Goal: Feedback & Contribution: Submit feedback/report problem

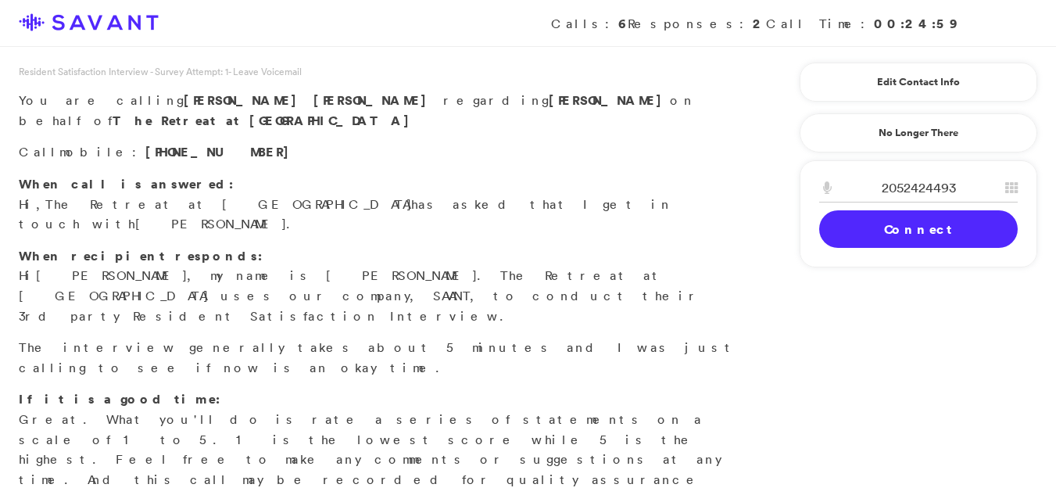
click at [862, 235] on link "Connect" at bounding box center [918, 229] width 199 height 38
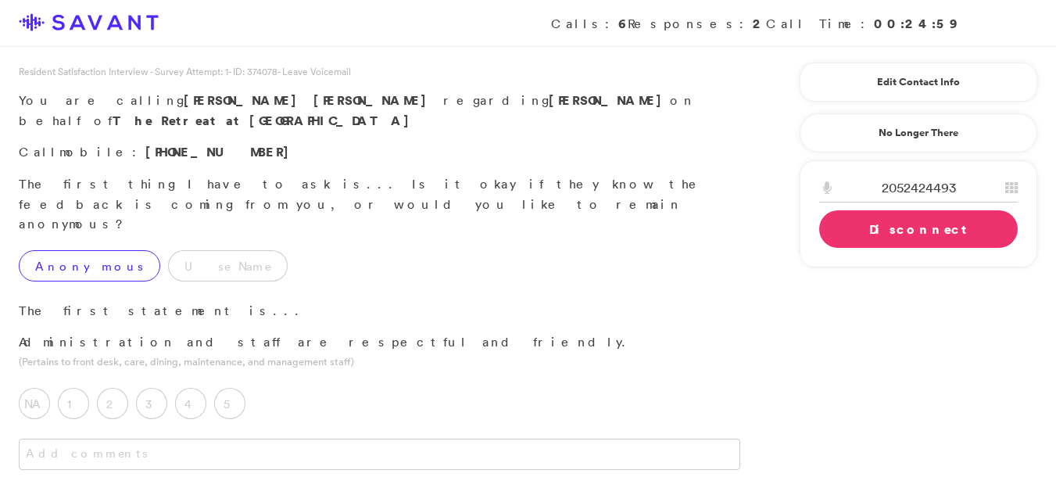
click at [27, 250] on label "Anonymous" at bounding box center [90, 265] width 142 height 31
click at [113, 388] on label "2" at bounding box center [112, 403] width 31 height 31
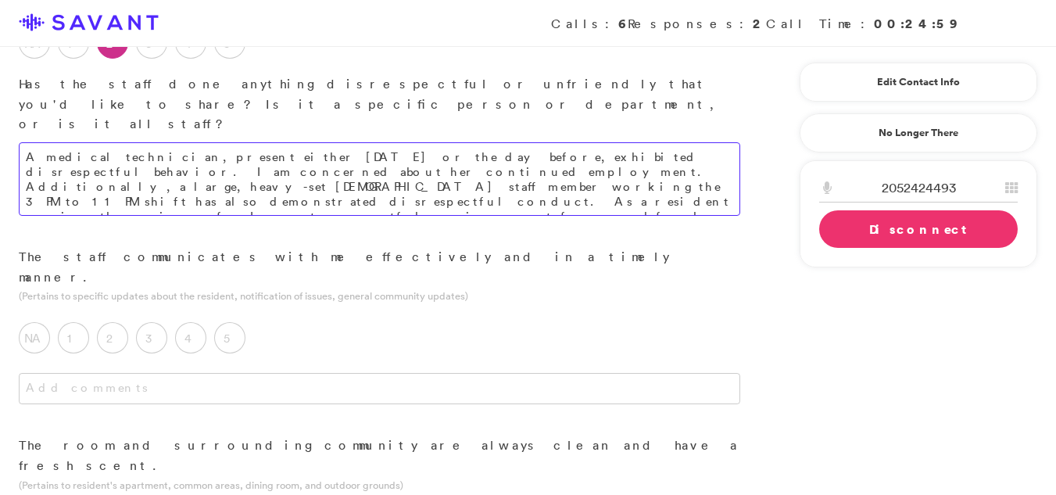
scroll to position [364, 0]
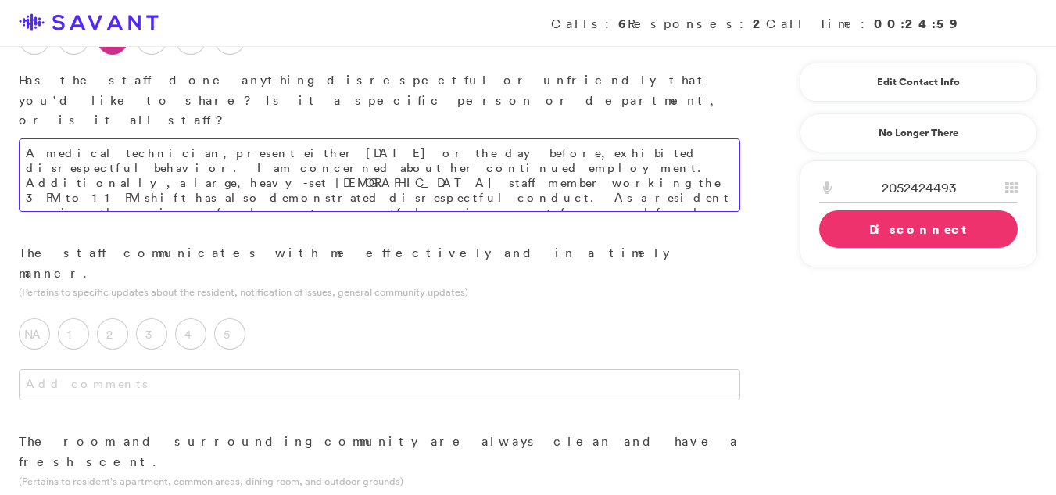
click at [252, 138] on textarea "A medical technician, present either [DATE] or the day before, exhibited disres…" at bounding box center [380, 174] width 722 height 73
drag, startPoint x: 561, startPoint y: 119, endPoint x: 536, endPoint y: 118, distance: 25.0
click at [536, 138] on textarea "A medical technician, present either [DATE] or the day before, exhibited disres…" at bounding box center [380, 174] width 722 height 73
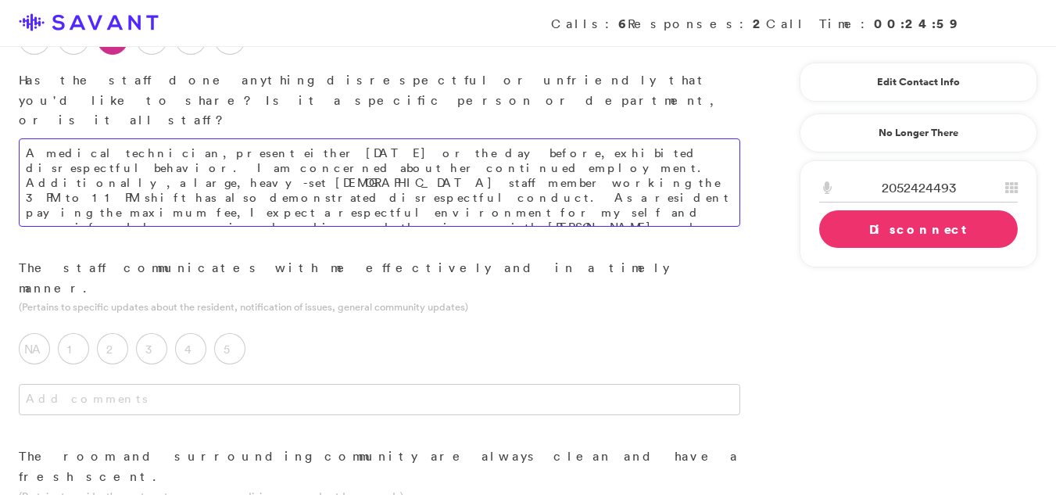
click at [406, 138] on textarea "A medical technician, present either [DATE] or the day before, exhibited disres…" at bounding box center [380, 182] width 722 height 88
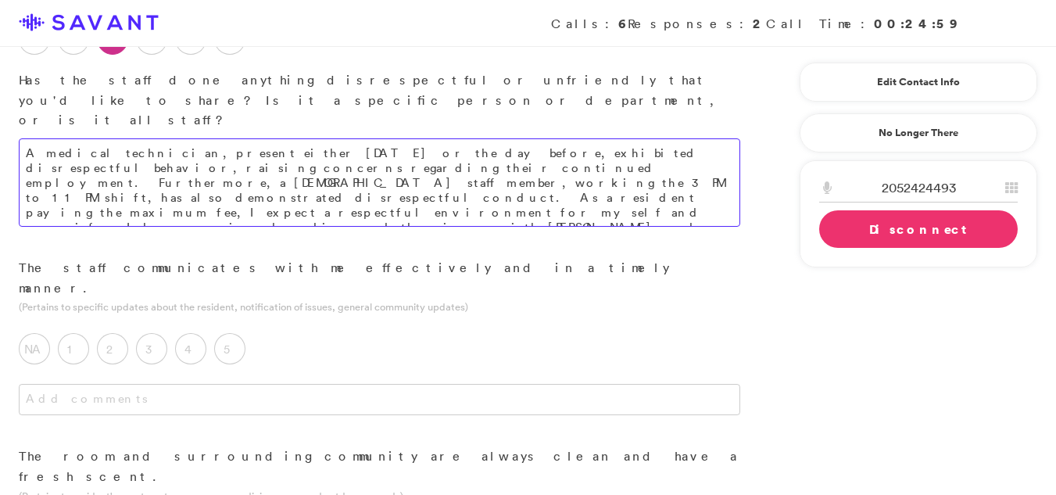
click at [107, 138] on textarea "A medical technician, present either [DATE] or the day before, exhibited disres…" at bounding box center [380, 182] width 722 height 88
type textarea "A medical technician, present either [DATE] or the day before, exhibited disres…"
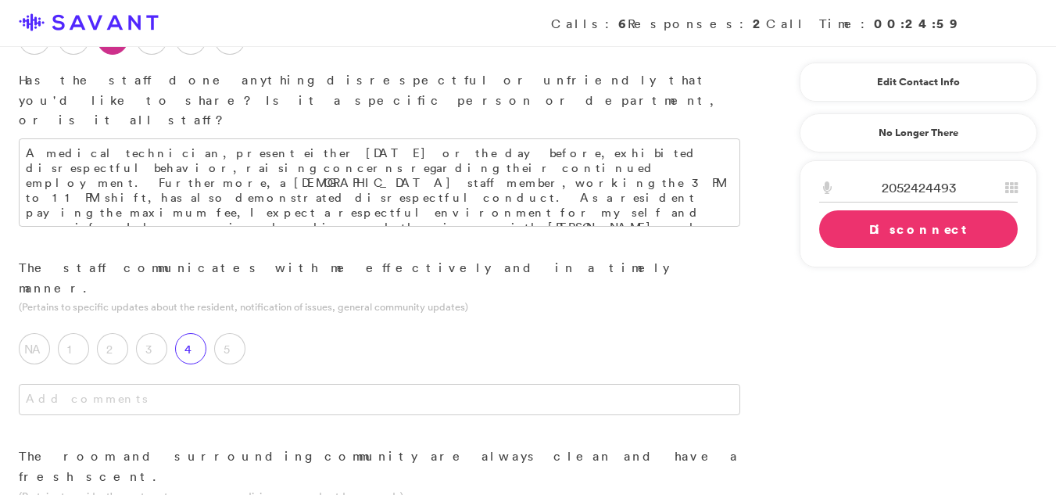
click at [179, 333] on label "4" at bounding box center [190, 348] width 31 height 31
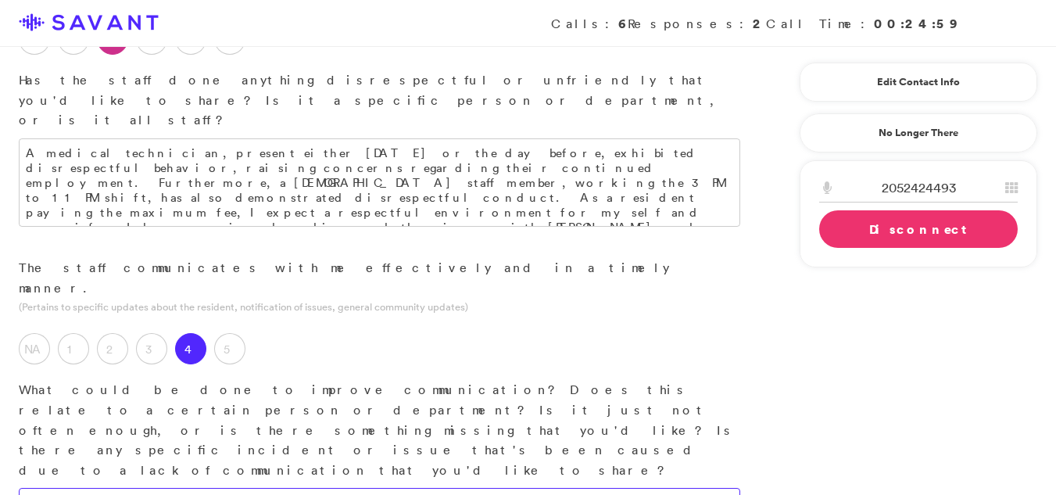
click at [98, 488] on textarea at bounding box center [380, 503] width 722 height 31
click at [82, 488] on textarea at bounding box center [380, 503] width 722 height 31
click at [382, 488] on textarea "There are some staff is great and some is not so great to work with." at bounding box center [380, 503] width 722 height 31
type textarea "There are some staff members who are excellent, while others are not as effecti…"
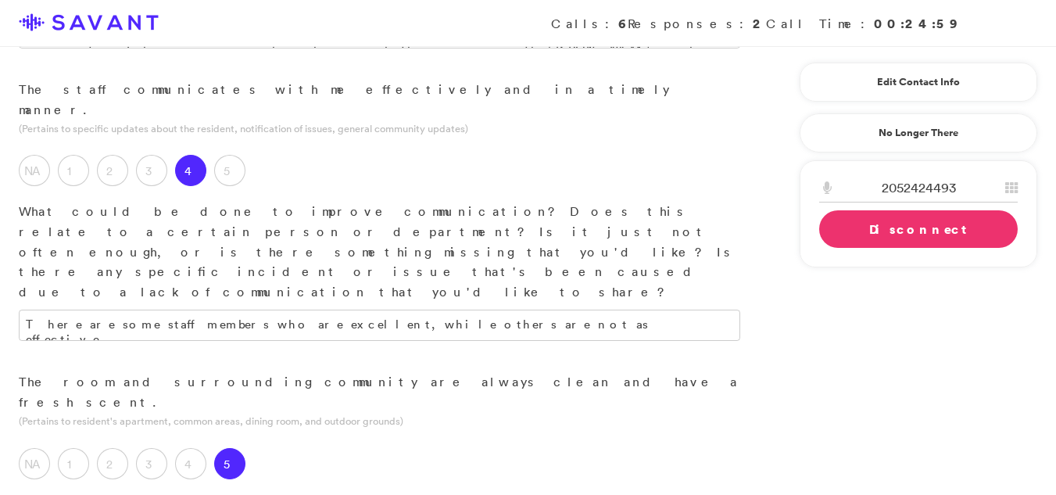
scroll to position [558, 0]
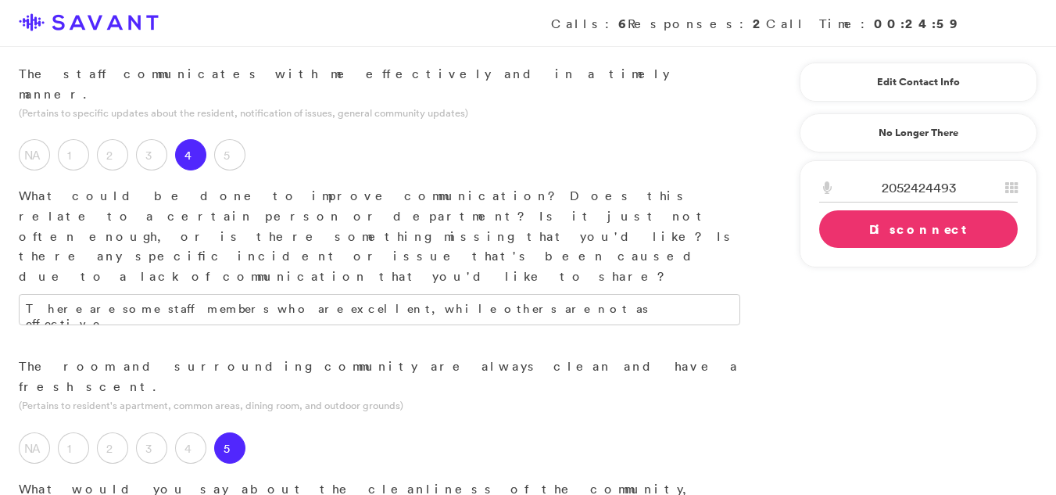
type textarea "The outdoor grounds appear to be well-maintained and present a clean appearance."
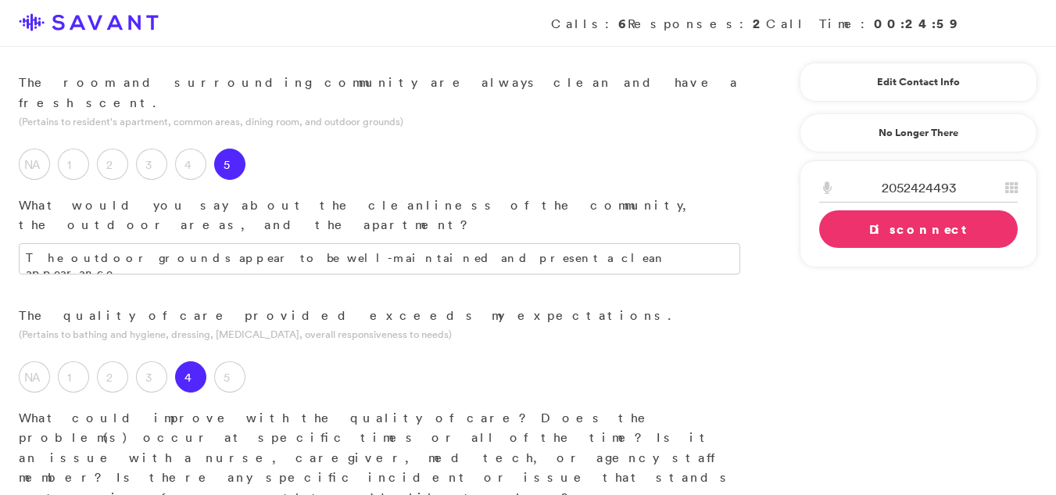
scroll to position [846, 0]
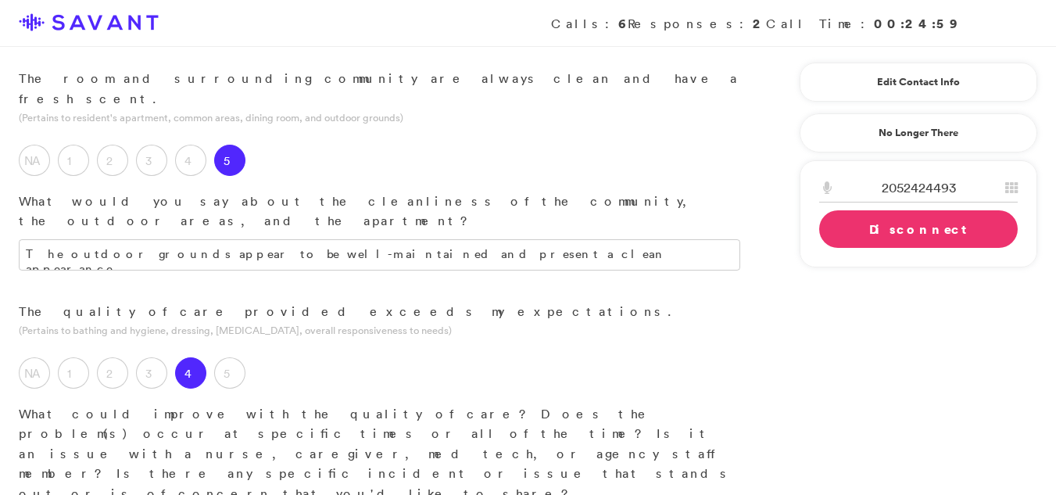
type textarea "There are a few staff members who present challenges, but the majority of the s…"
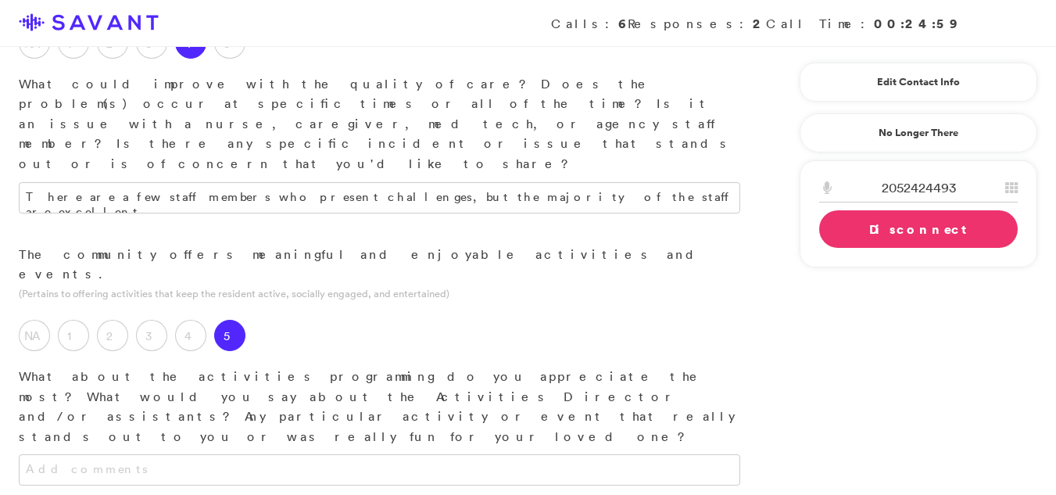
scroll to position [1181, 0]
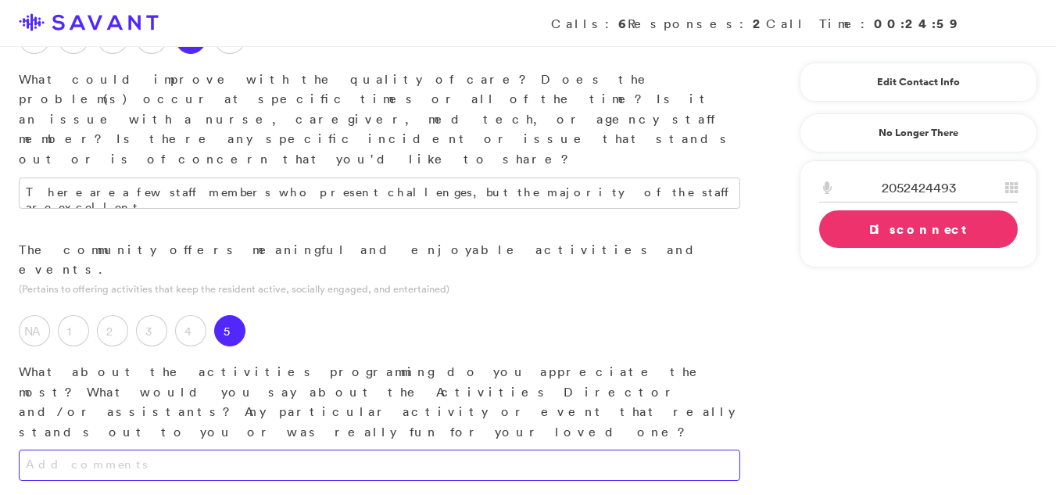
click at [378, 450] on textarea at bounding box center [380, 465] width 722 height 31
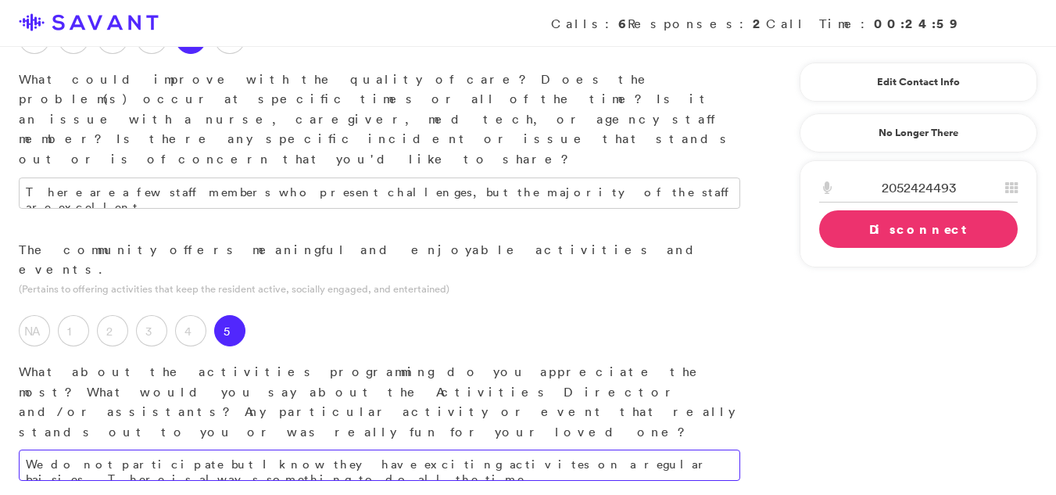
click at [700, 450] on textarea "We do not participate but I know they have exciting activites on a regular bais…" at bounding box center [380, 465] width 722 height 31
type textarea "We do not participate but I know they have exciting activites on a regular bais…"
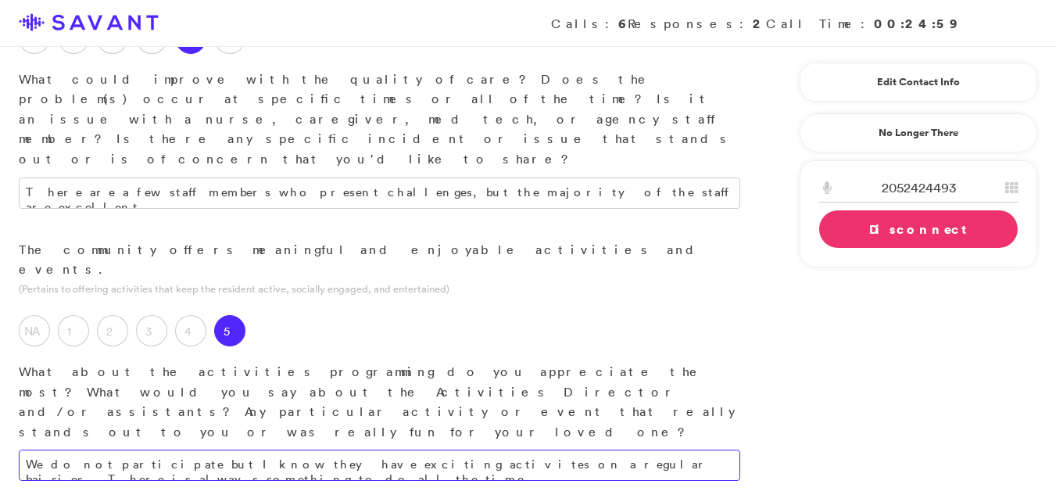
click at [710, 450] on textarea "We do not participate but I know they have exciting activites on a regular bais…" at bounding box center [380, 465] width 722 height 31
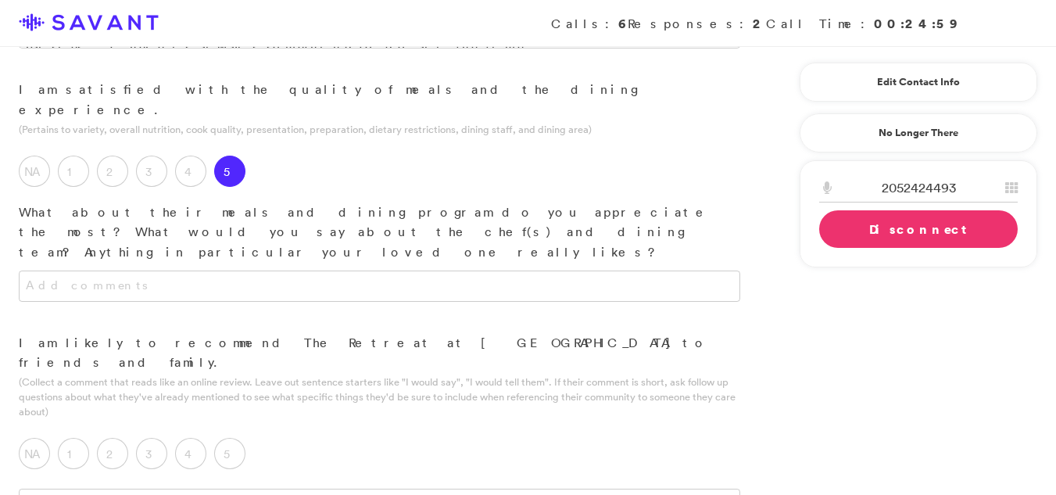
click at [607, 422] on div "NA 1 2 3 4 5 If you were to leave The Retreat at [GEOGRAPHIC_DATA] an online re…" at bounding box center [379, 449] width 759 height 55
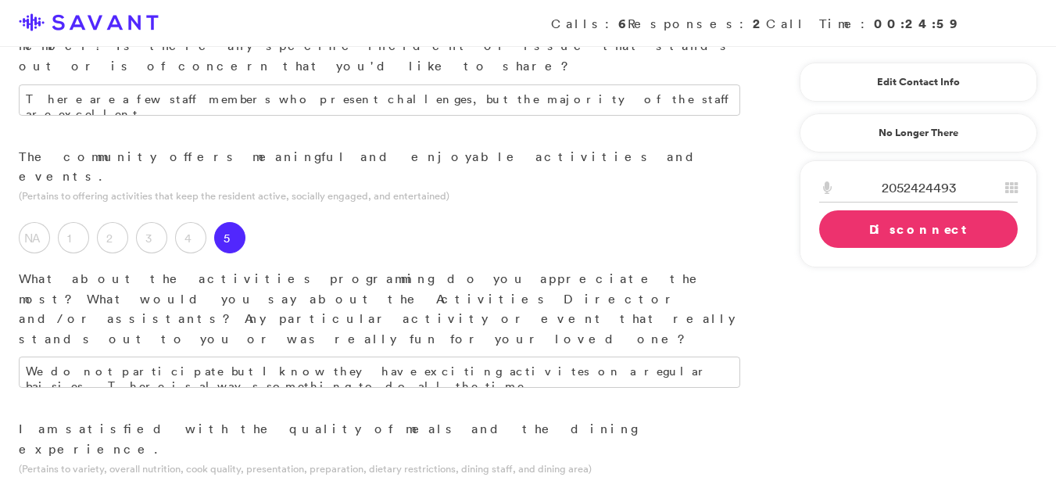
scroll to position [1270, 0]
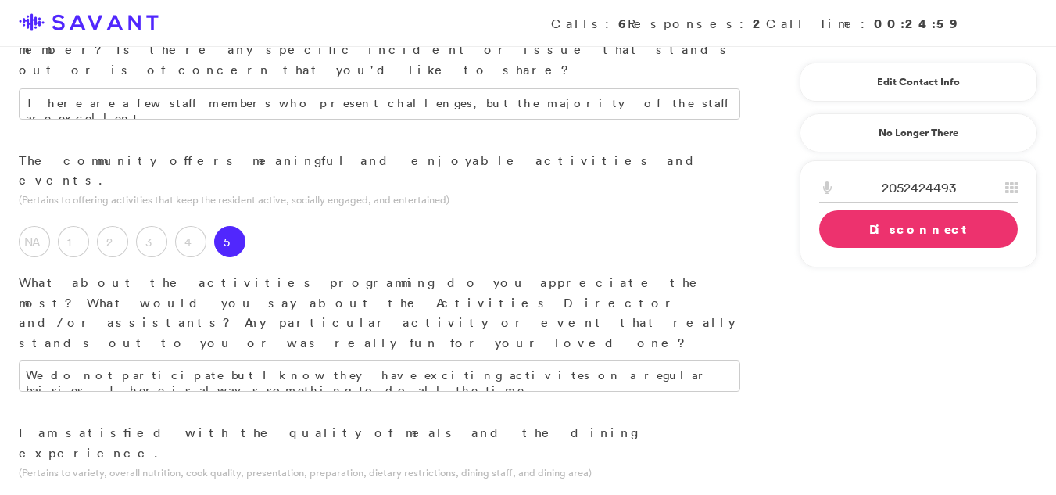
click at [627, 2] on span "Calls: 6 Responses: 2 Call Time: 00:24:59" at bounding box center [528, 23] width 1019 height 47
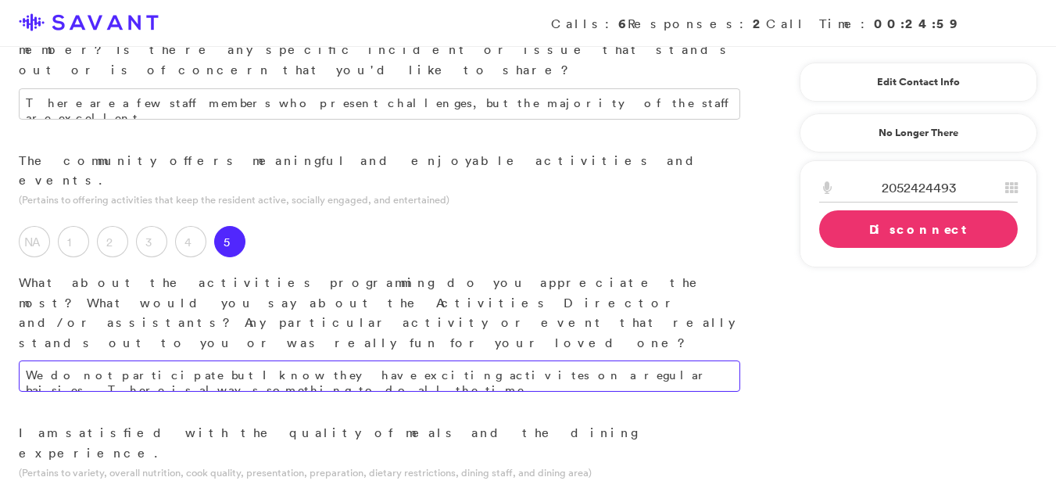
type textarea "All three meals I have each day always taste so delicious. I have not had a mea…"
click at [699, 360] on textarea "We do not participate but I know they have exciting activites on a regular bais…" at bounding box center [380, 375] width 722 height 31
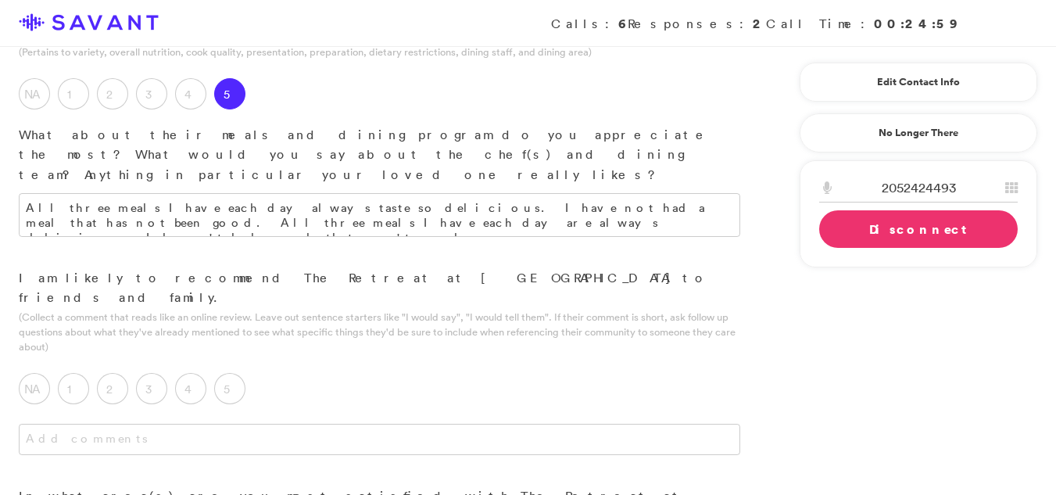
scroll to position [1694, 0]
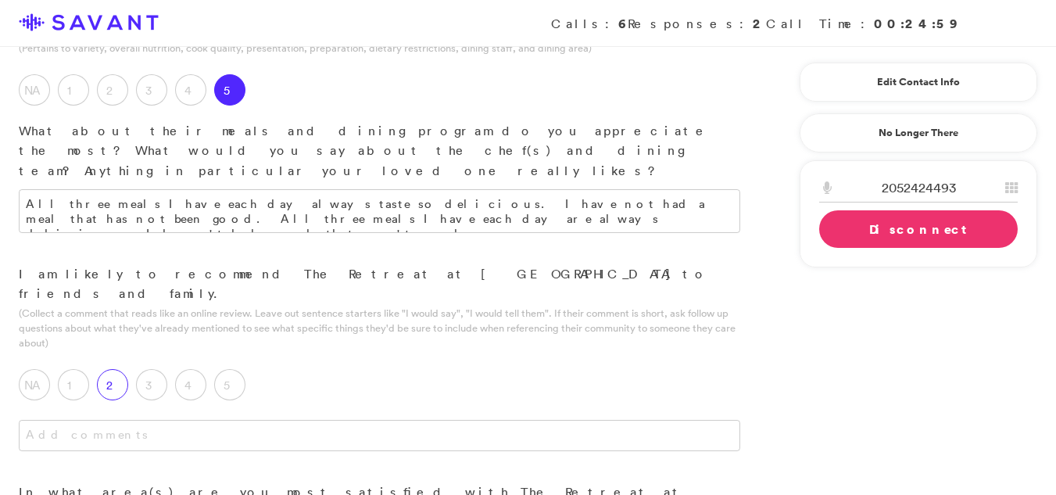
click at [113, 369] on label "2" at bounding box center [112, 384] width 31 height 31
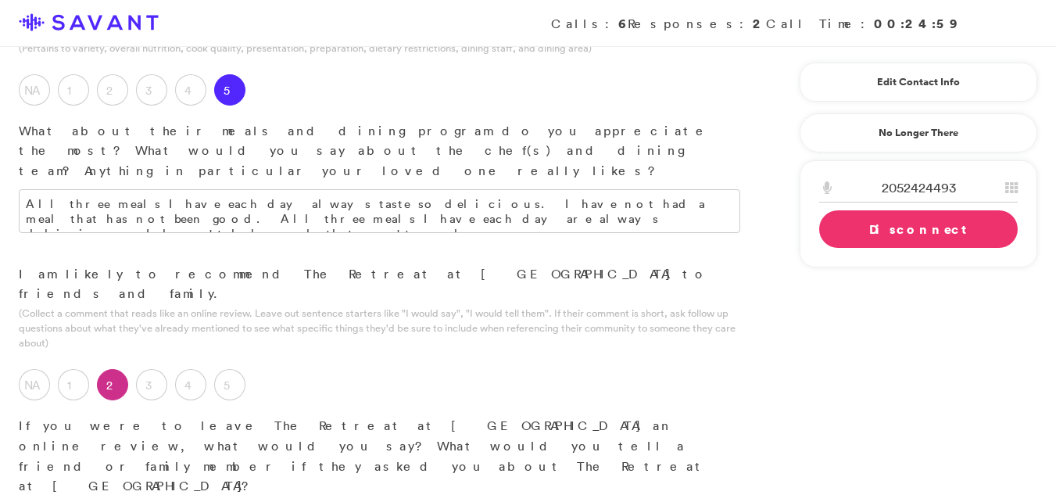
type textarea "In my opinion, the community has declined."
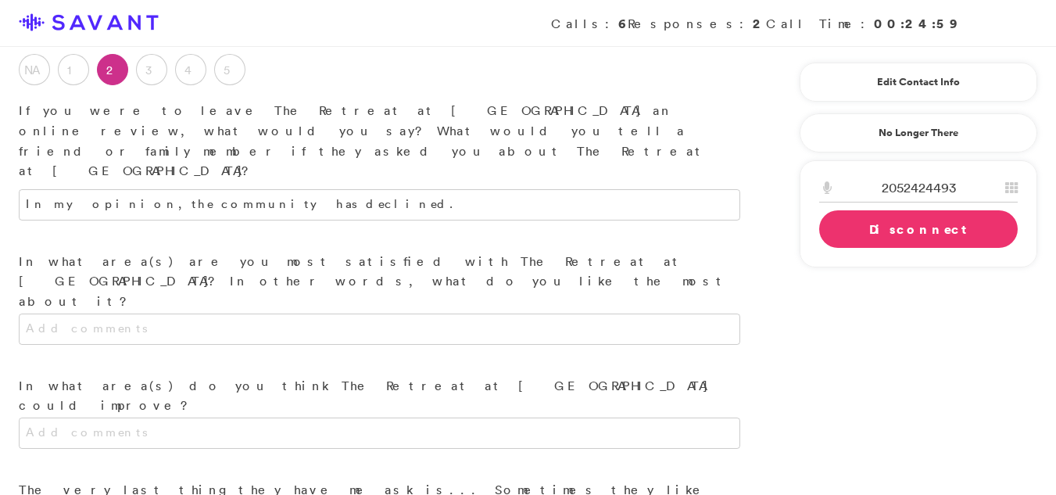
scroll to position [2035, 0]
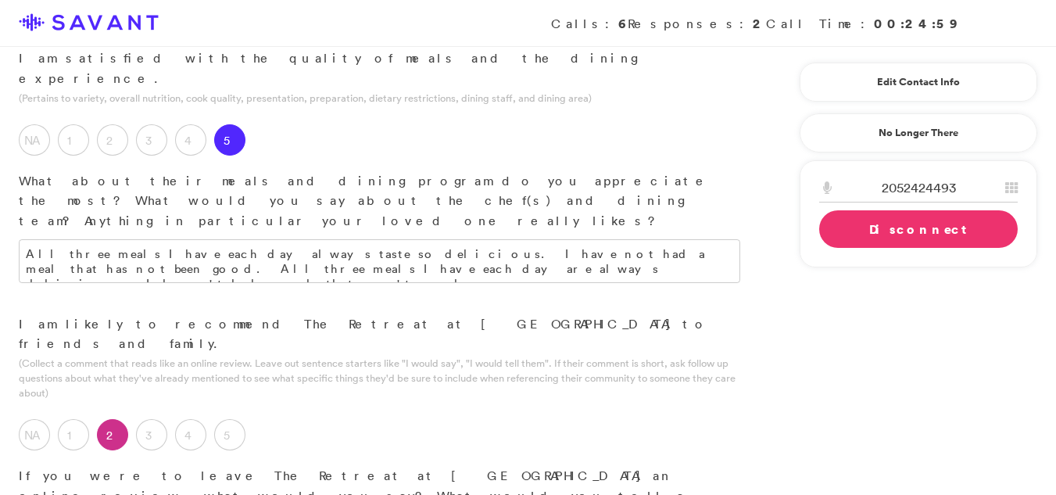
scroll to position [1653, 0]
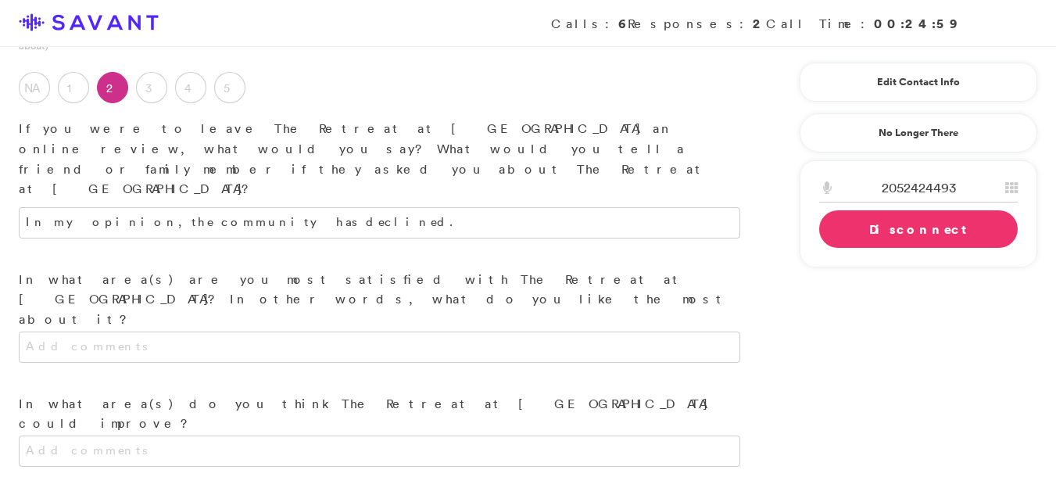
scroll to position [2035, 0]
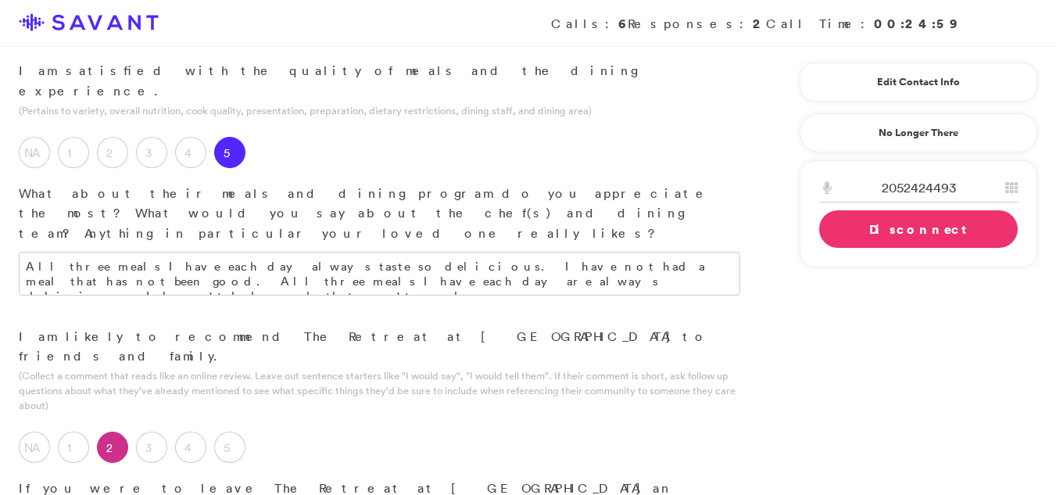
scroll to position [1629, 0]
type textarea "I think the community is good, but it has been run down by individuals who do n…"
click at [901, 243] on link "Disconnect" at bounding box center [918, 229] width 199 height 38
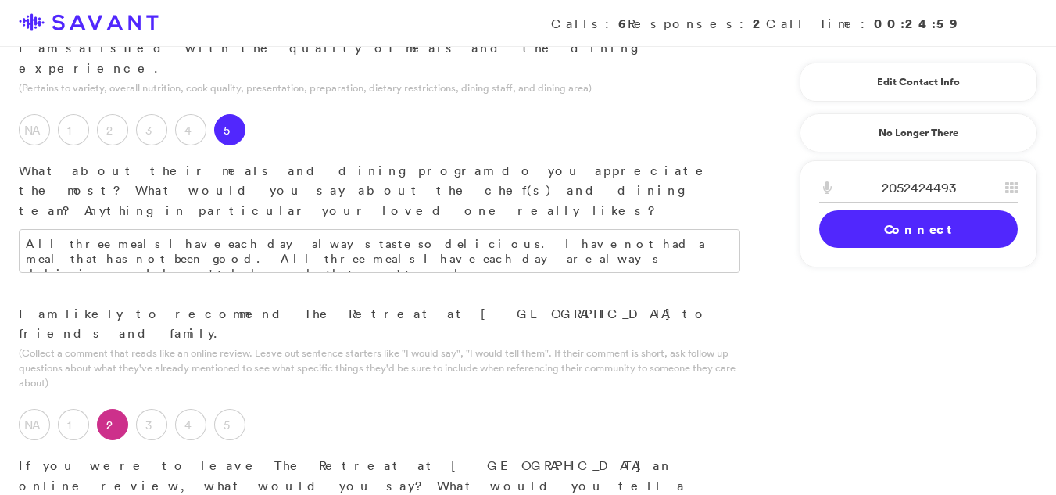
scroll to position [1662, 0]
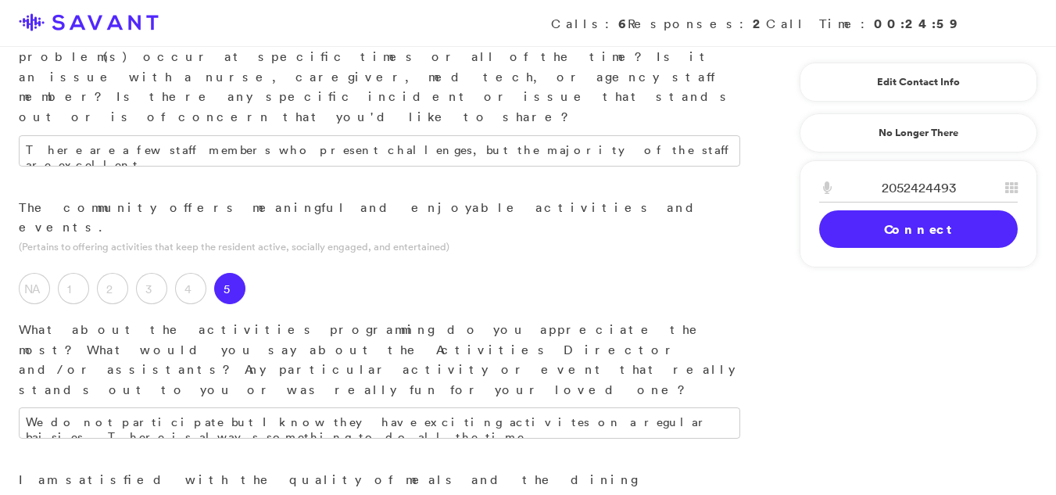
scroll to position [1152, 0]
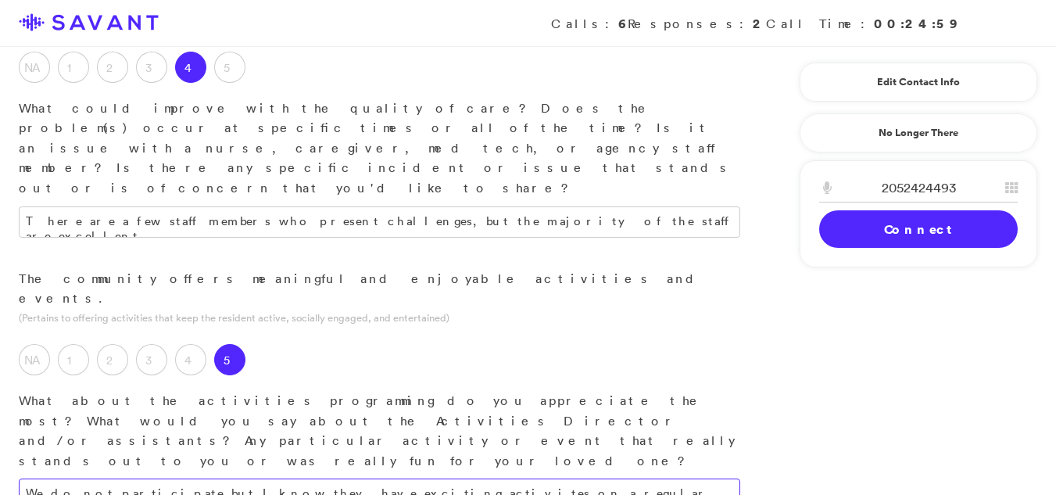
type textarea "It is my opinion that the community should identify and address staff members w…"
click at [700, 478] on textarea "We do not participate but I know they have exciting activites on a regular bais…" at bounding box center [380, 493] width 722 height 31
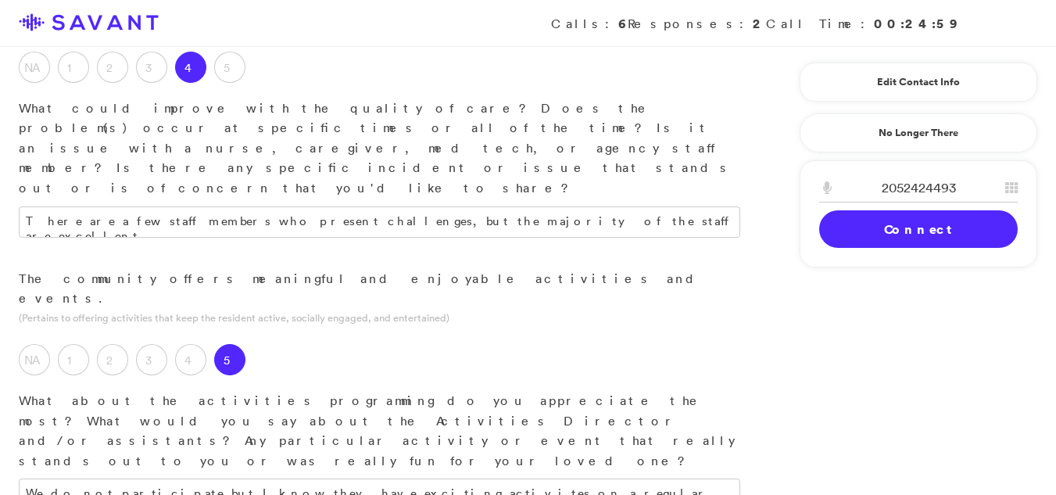
drag, startPoint x: 731, startPoint y: 185, endPoint x: 266, endPoint y: 339, distance: 490.3
click at [266, 339] on div "Survey ID *** Survey Event ID **** Scheduled Call ID Recipient ID ****** Contac…" at bounding box center [380, 392] width 722 height 2739
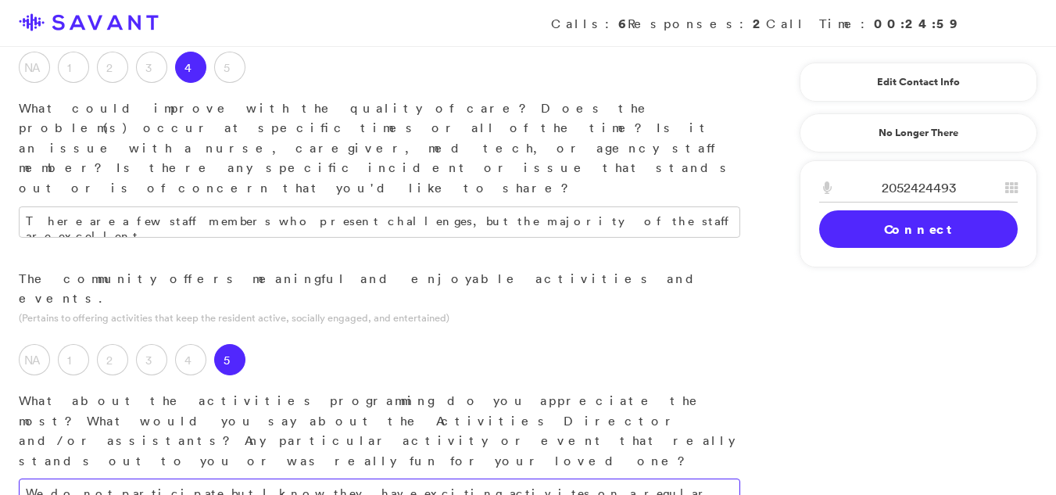
click at [689, 478] on textarea "We do not participate but I know they have exciting activites on a regular bais…" at bounding box center [380, 493] width 722 height 31
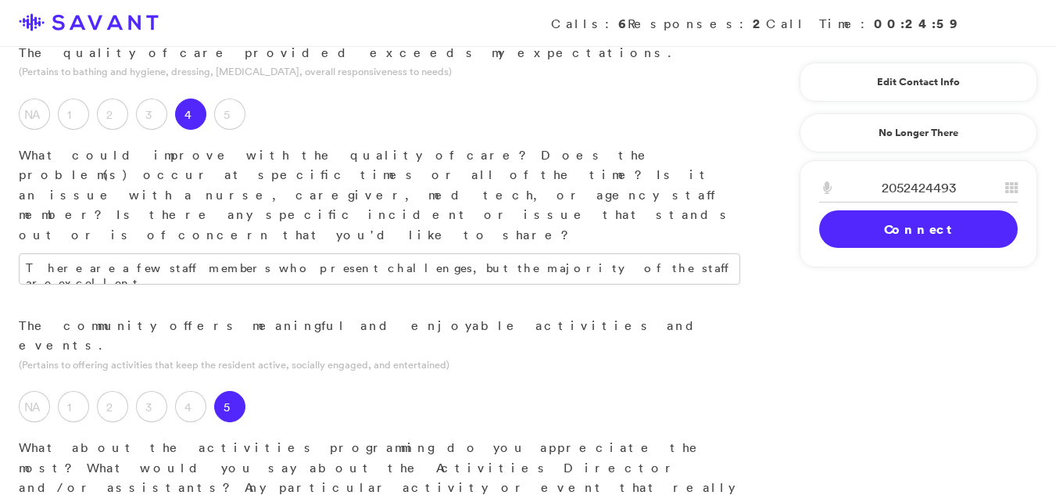
scroll to position [1084, 0]
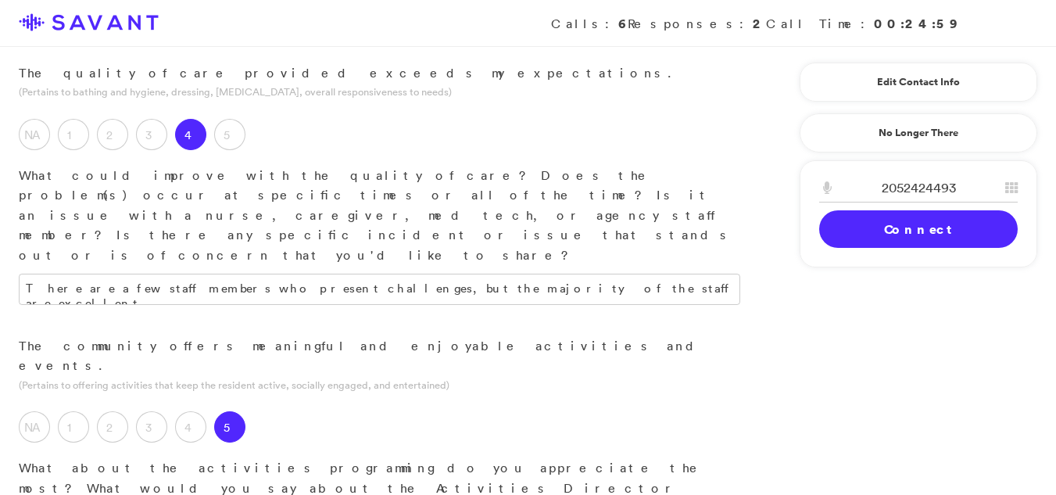
click at [754, 396] on div "NA 1 2 3 4 5 What could they do to improve the activities programming? Do you t…" at bounding box center [379, 465] width 759 height 138
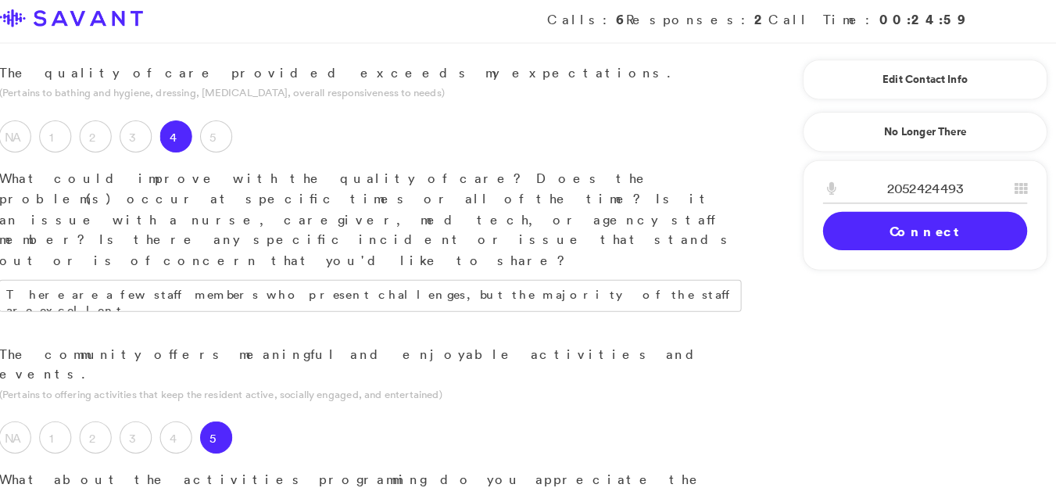
scroll to position [1080, 0]
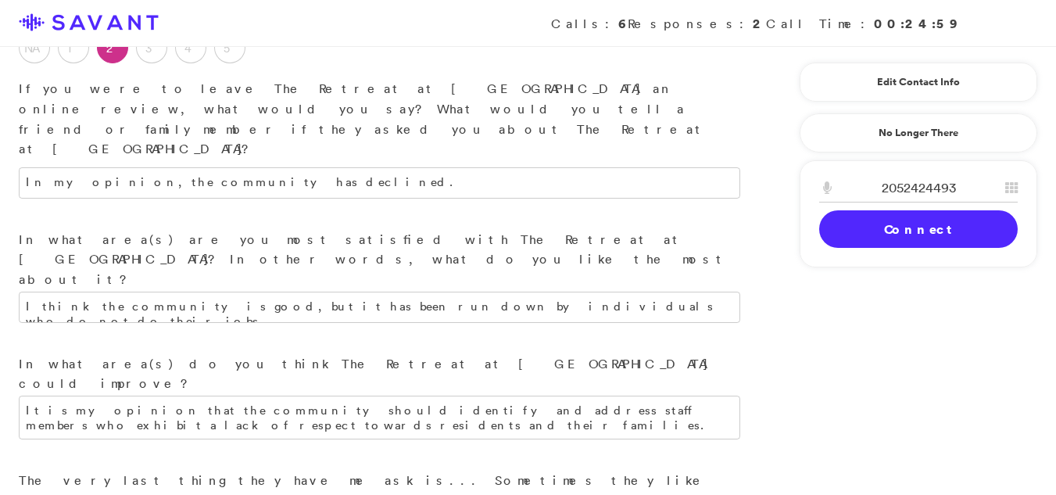
scroll to position [2048, 0]
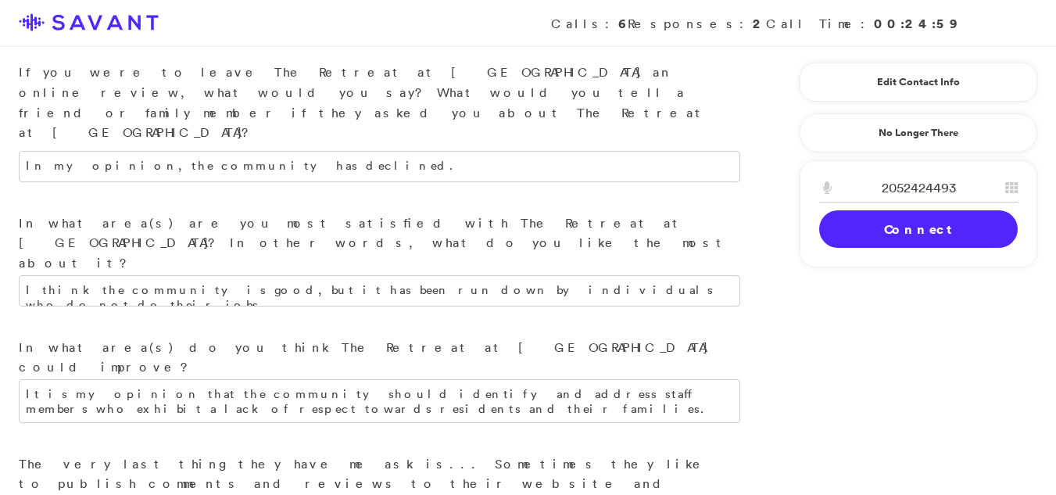
type textarea "We do not participate but I know they have exciting activities on a regular bas…"
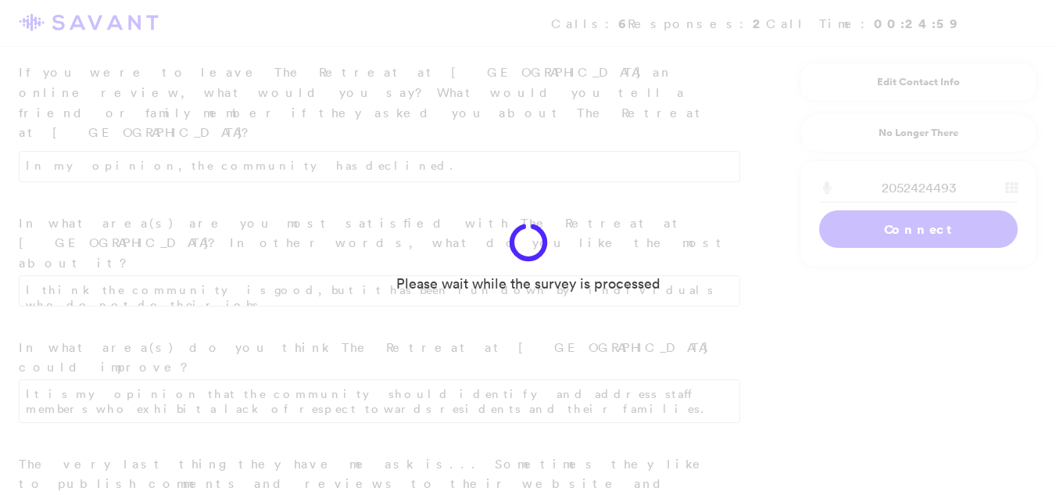
click at [471, 293] on p "Please wait while the survey is processed" at bounding box center [528, 284] width 1056 height 20
